Goal: Information Seeking & Learning: Learn about a topic

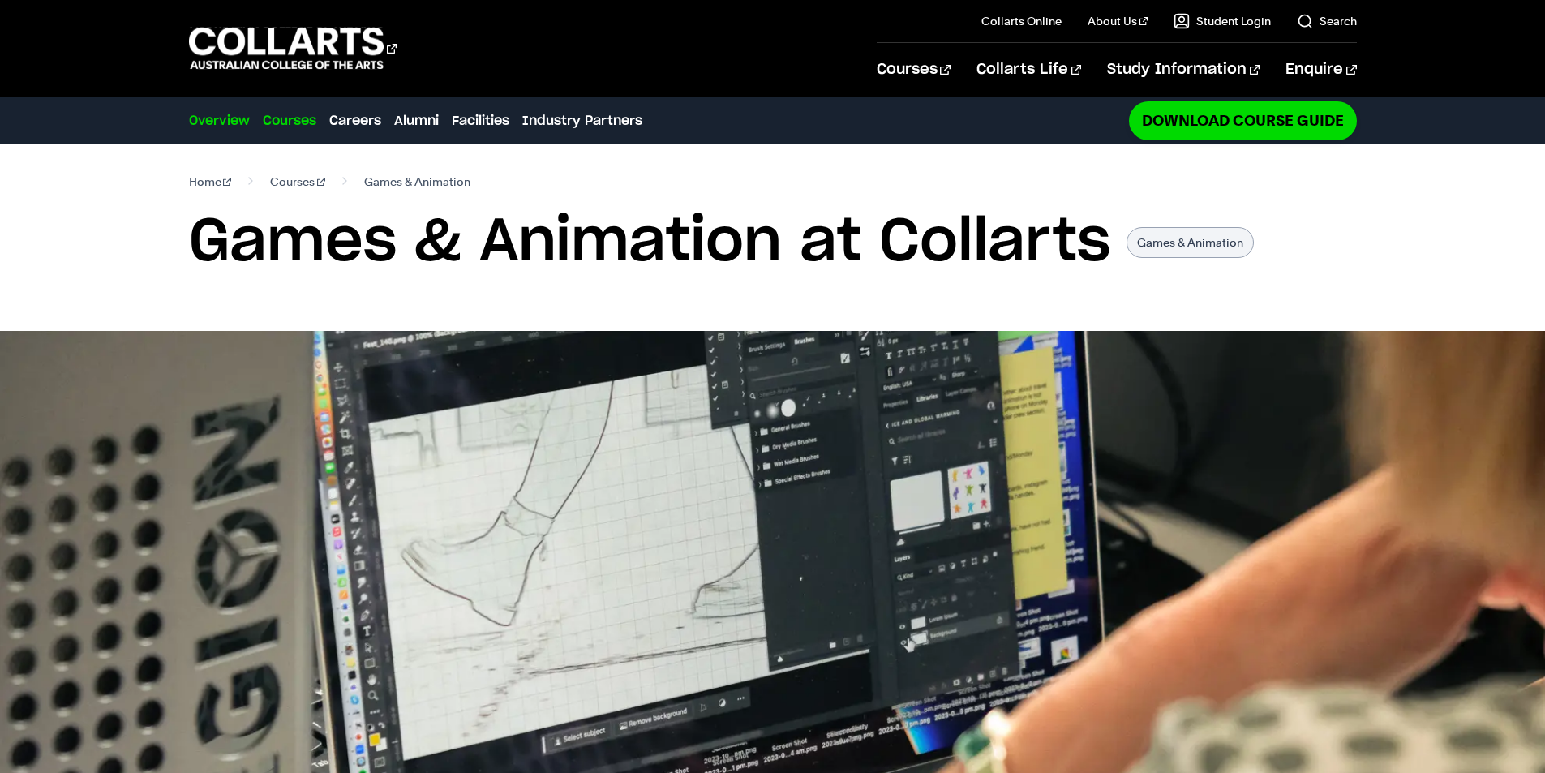
click at [311, 118] on link "Courses" at bounding box center [290, 120] width 54 height 19
click at [295, 114] on link "Courses" at bounding box center [290, 120] width 54 height 19
click at [281, 182] on link "Courses" at bounding box center [297, 181] width 55 height 23
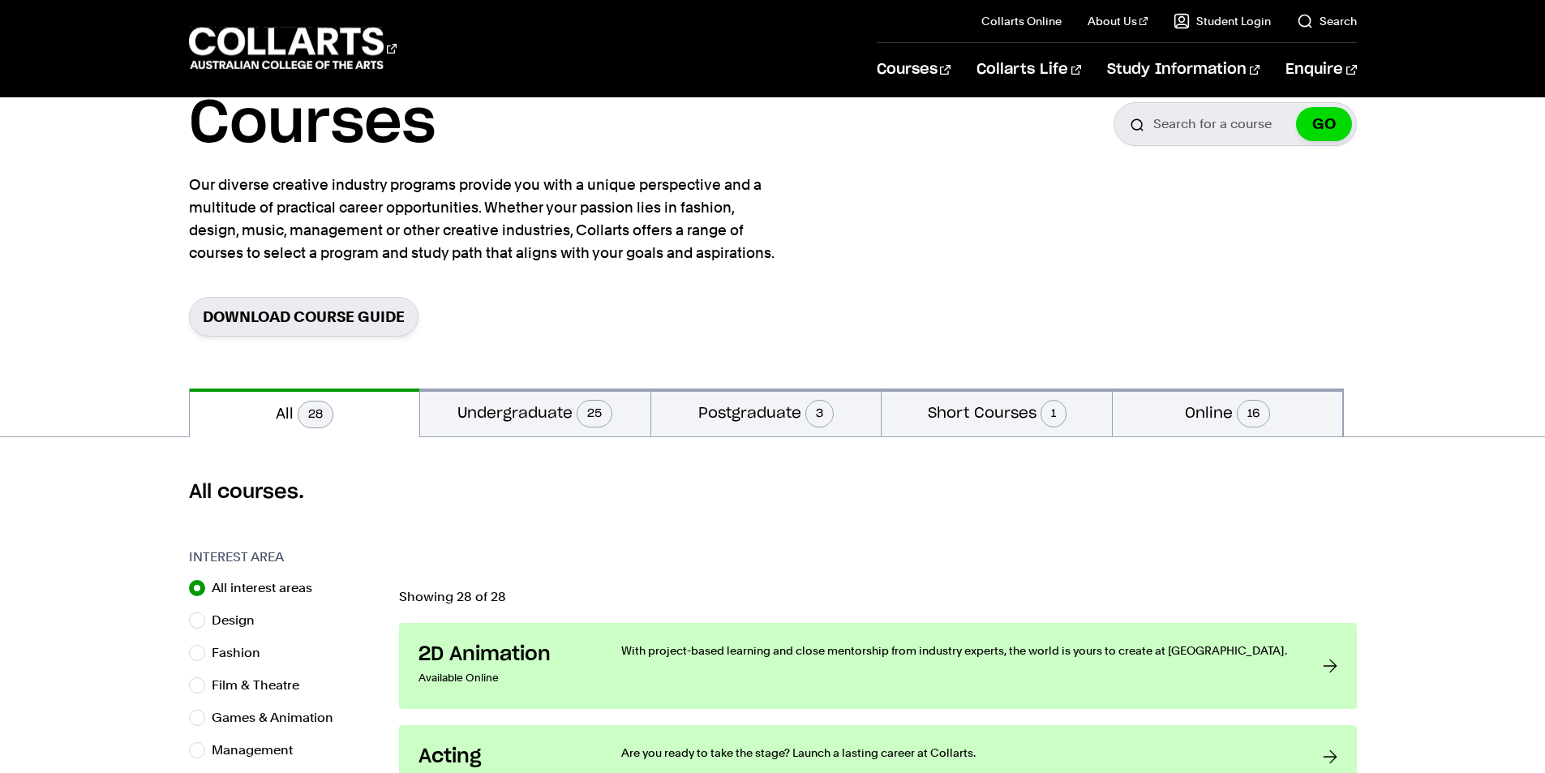
scroll to position [108, 0]
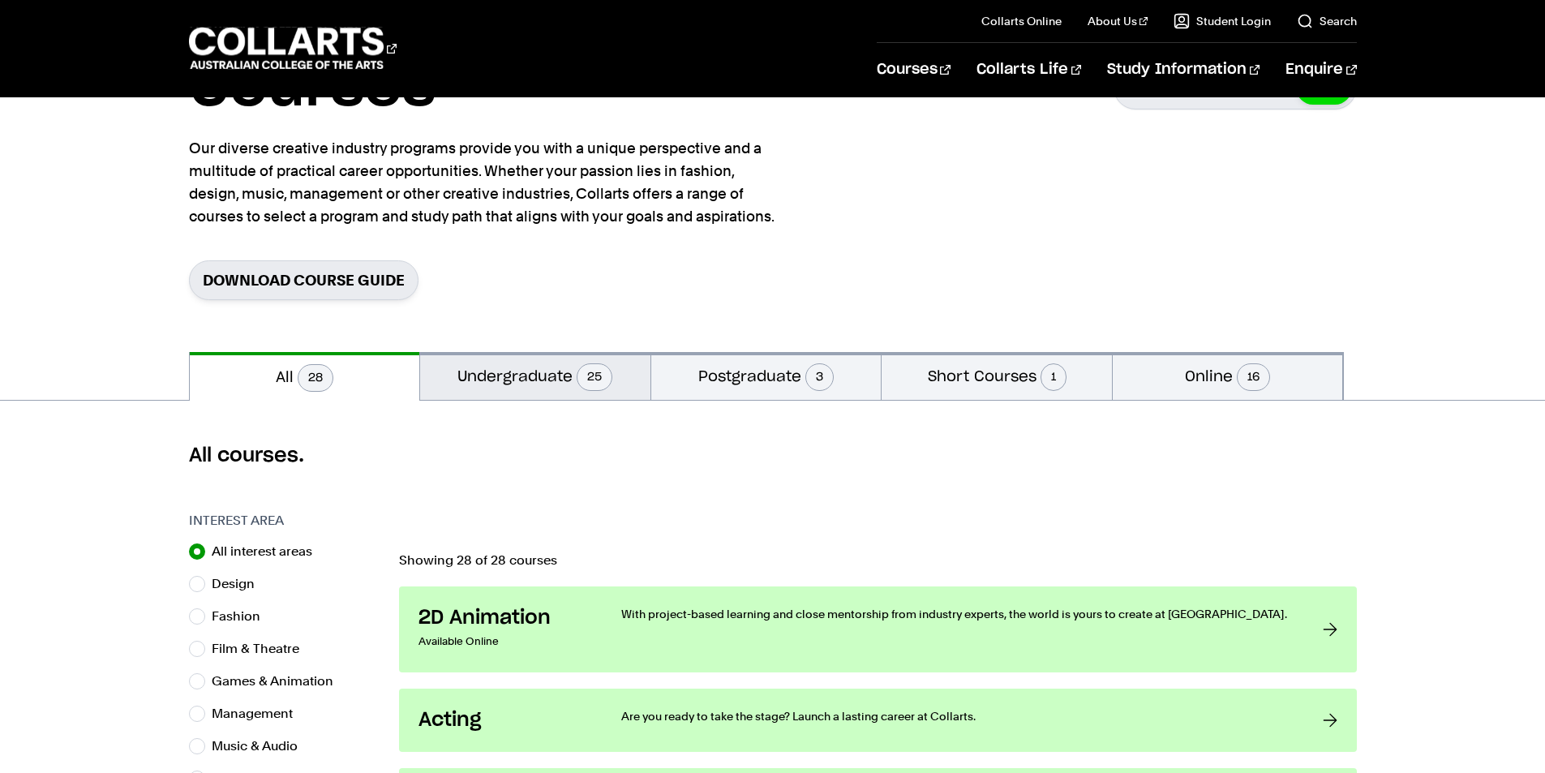
click at [597, 363] on button "Undergraduate 25" at bounding box center [535, 376] width 230 height 48
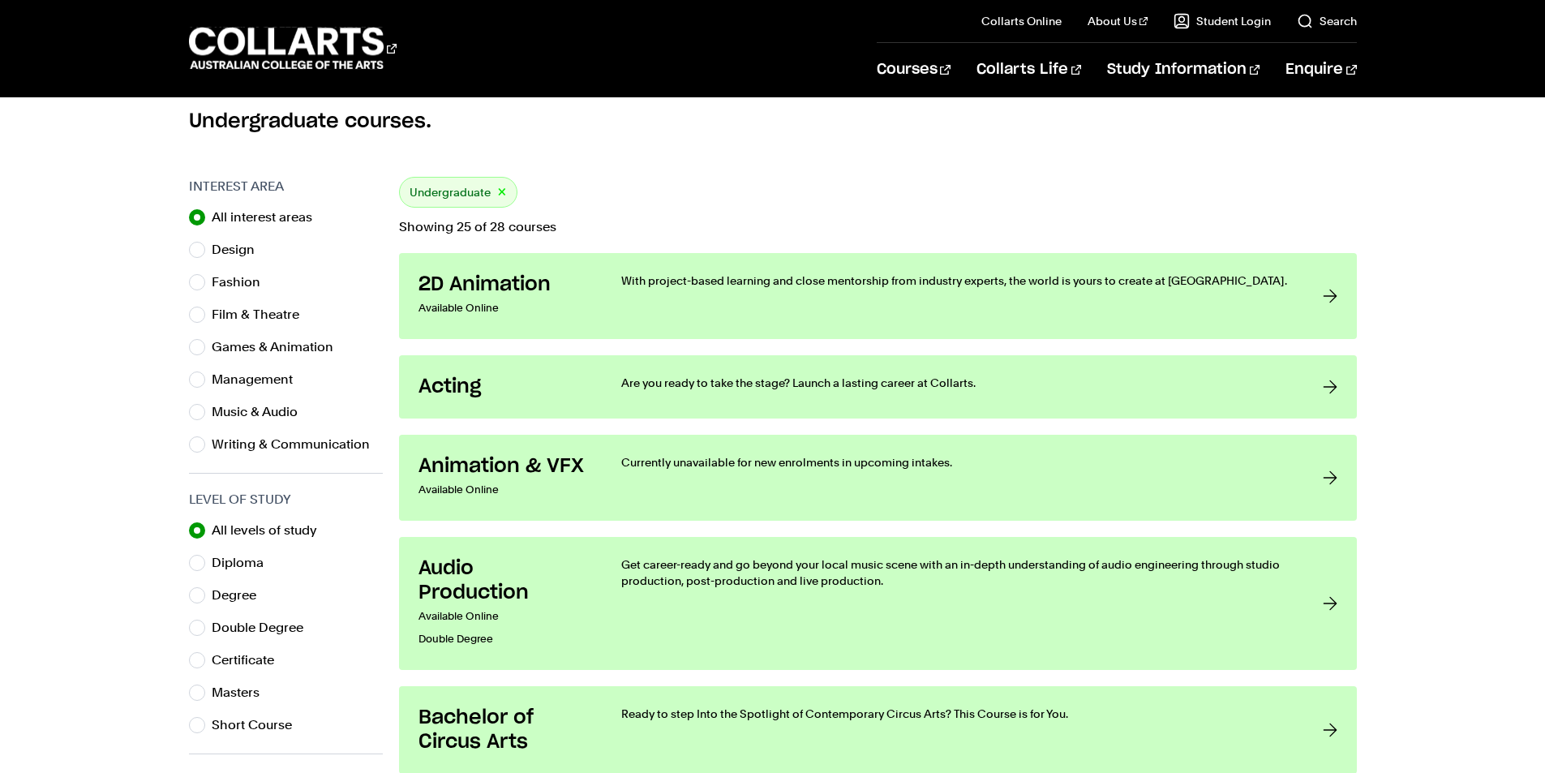
scroll to position [432, 0]
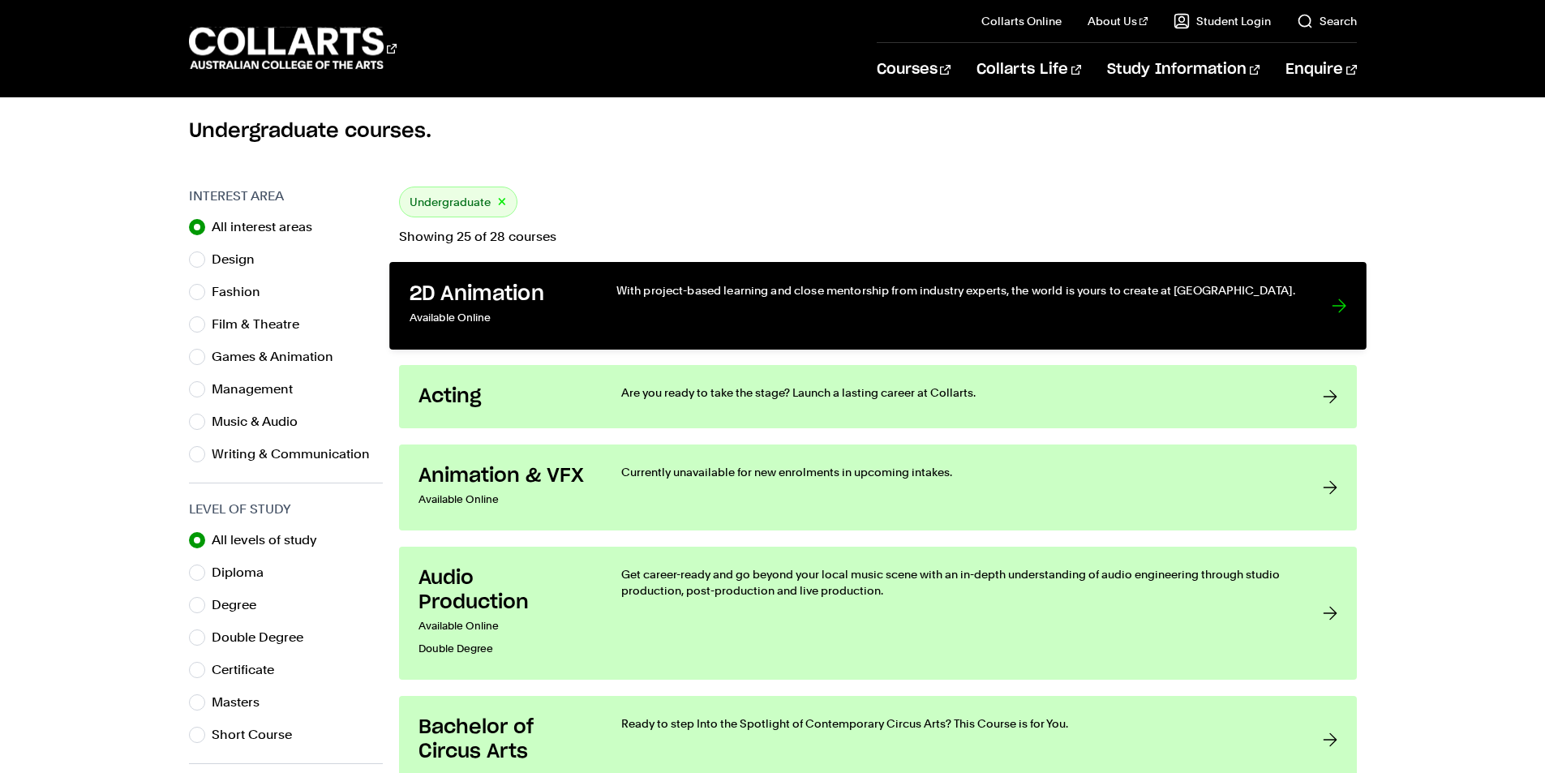
click at [804, 296] on p "With project-based learning and close mentorship from industry experts, the wor…" at bounding box center [957, 290] width 682 height 16
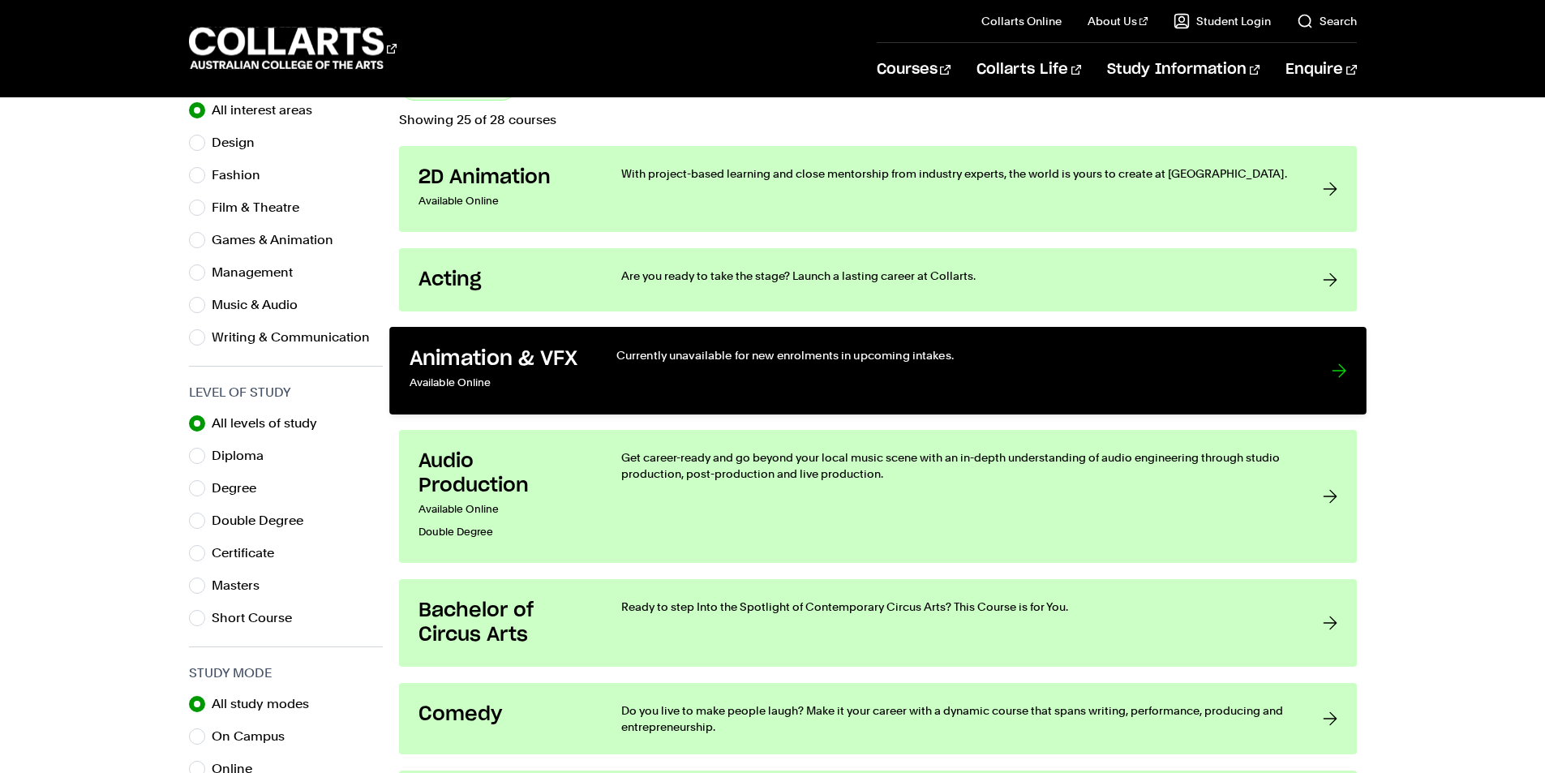
scroll to position [757, 0]
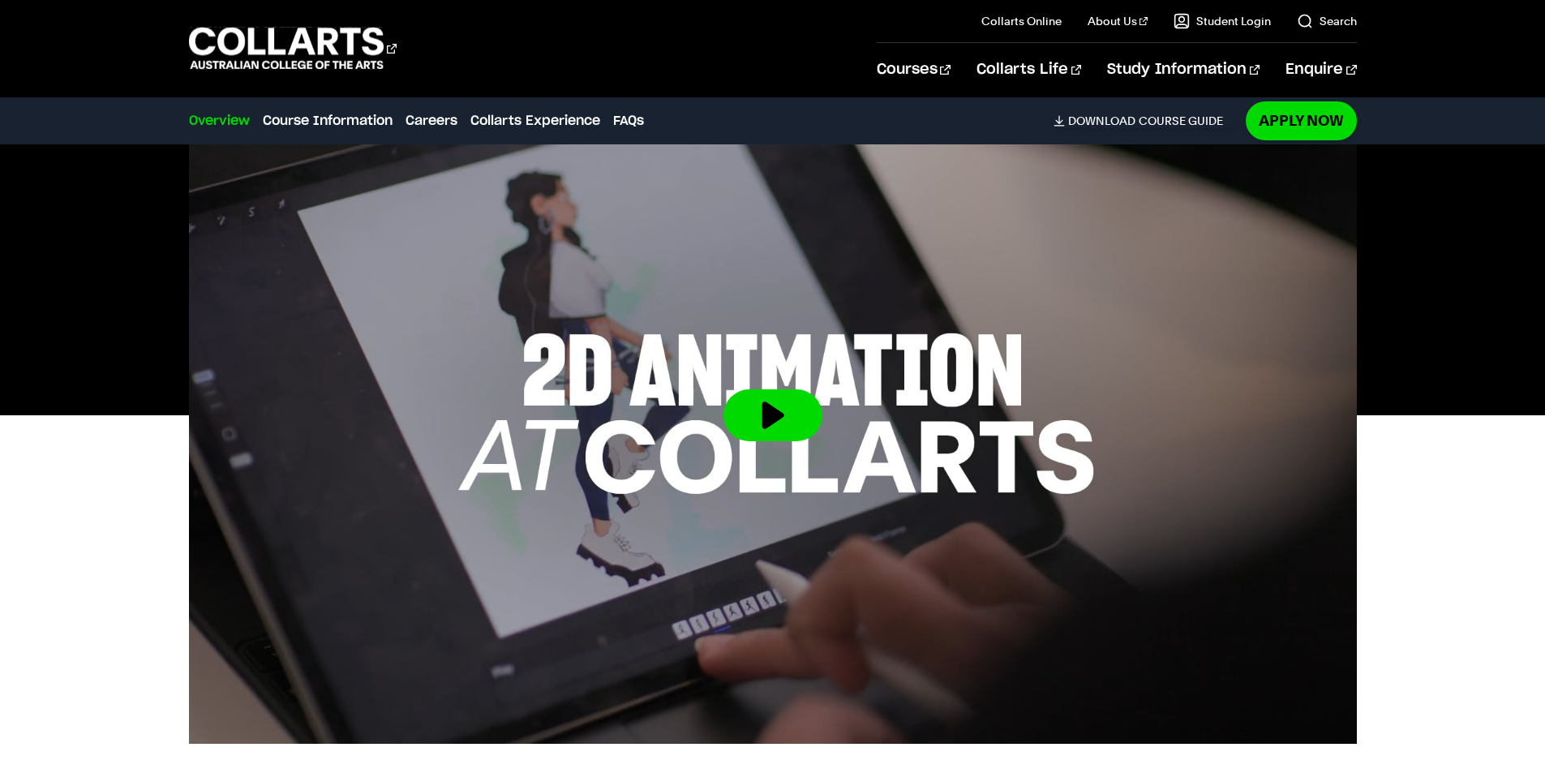
scroll to position [217, 0]
